Goal: Task Accomplishment & Management: Use online tool/utility

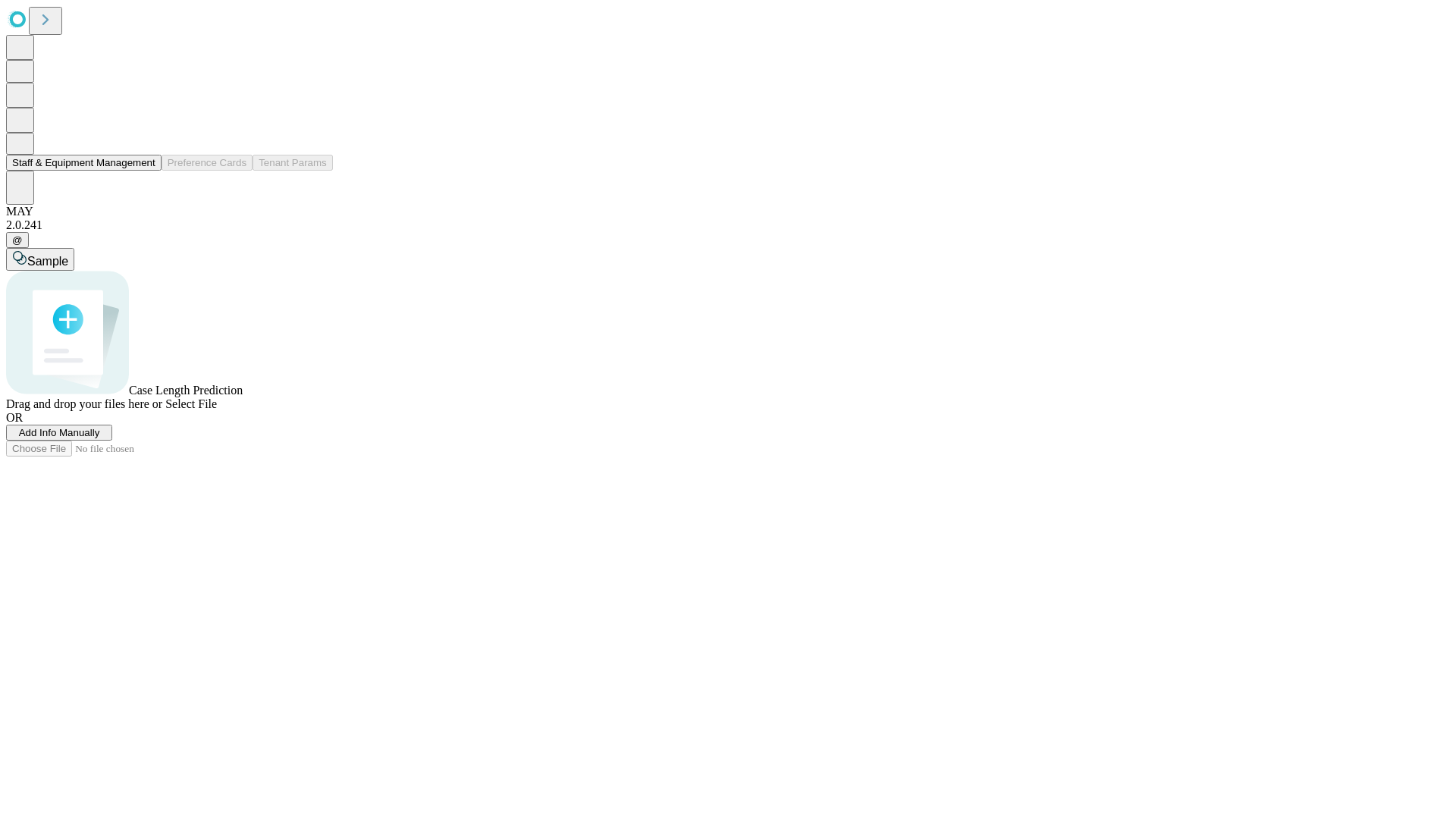
click at [142, 170] on button "Staff & Equipment Management" at bounding box center [84, 163] width 156 height 16
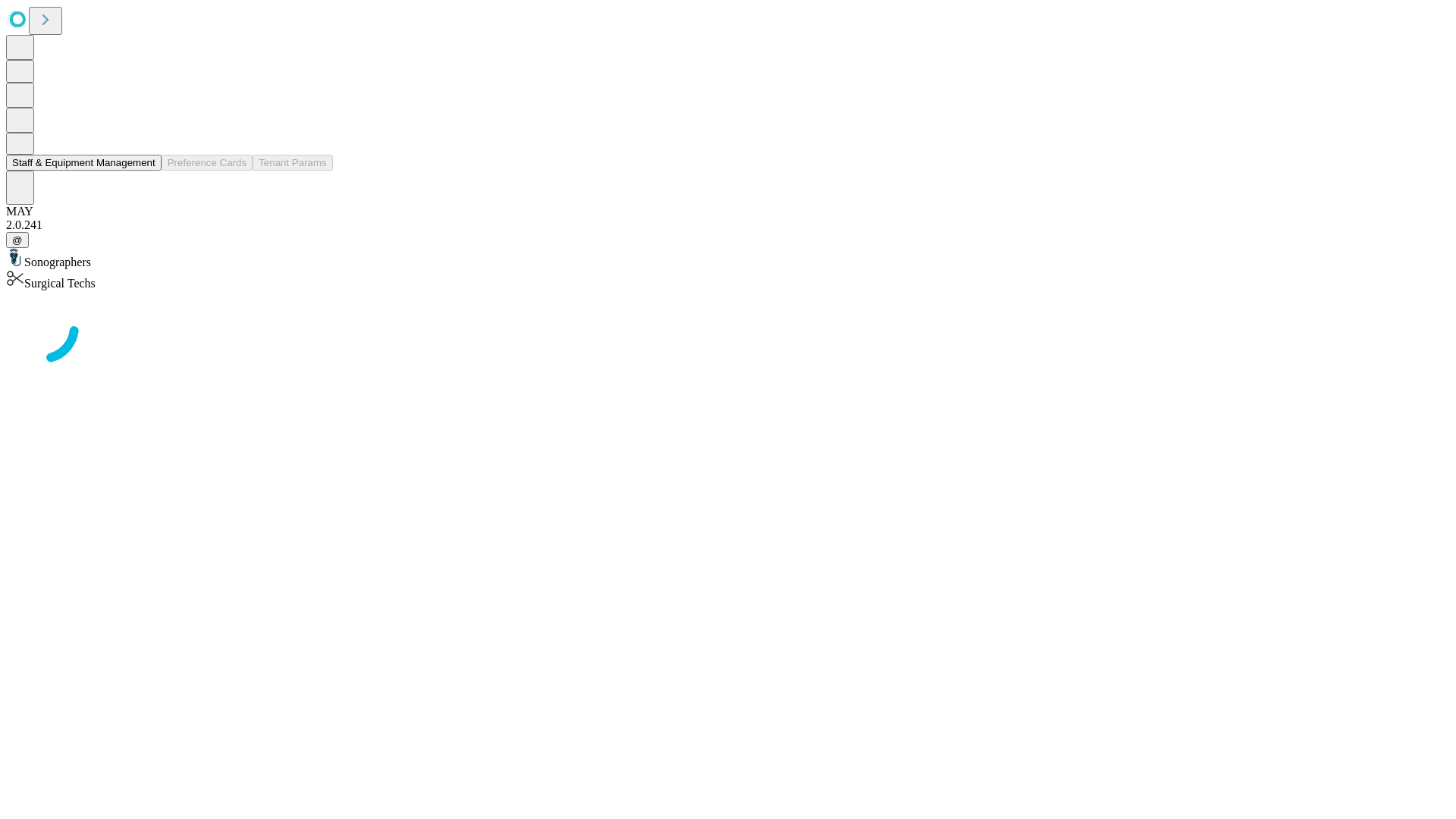
click at [145, 170] on button "Staff & Equipment Management" at bounding box center [84, 163] width 156 height 16
